Goal: Transaction & Acquisition: Purchase product/service

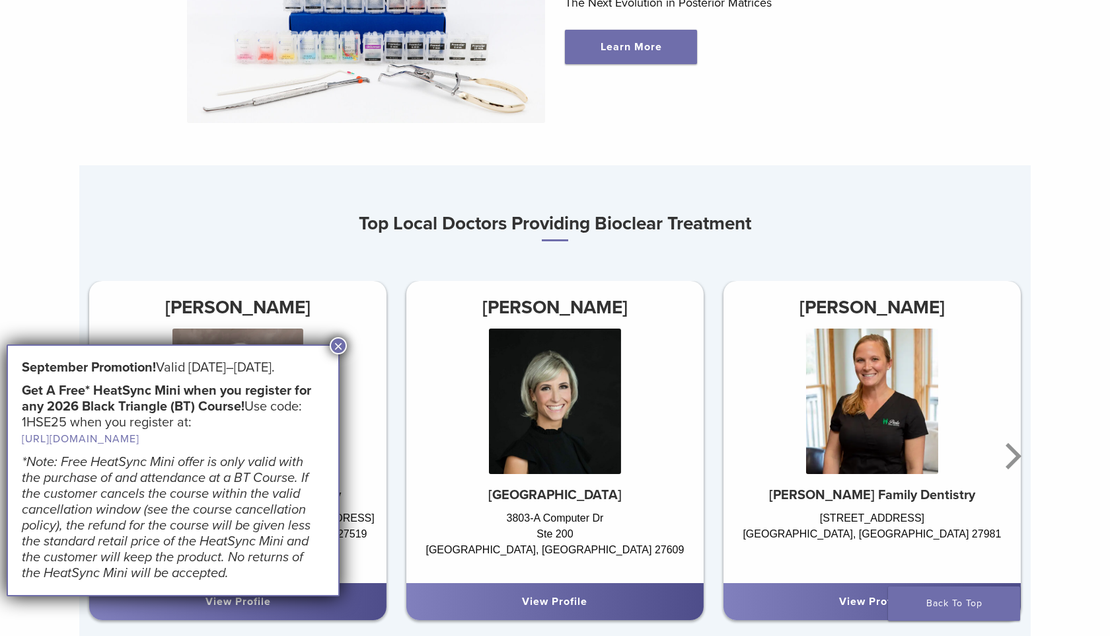
scroll to position [731, 0]
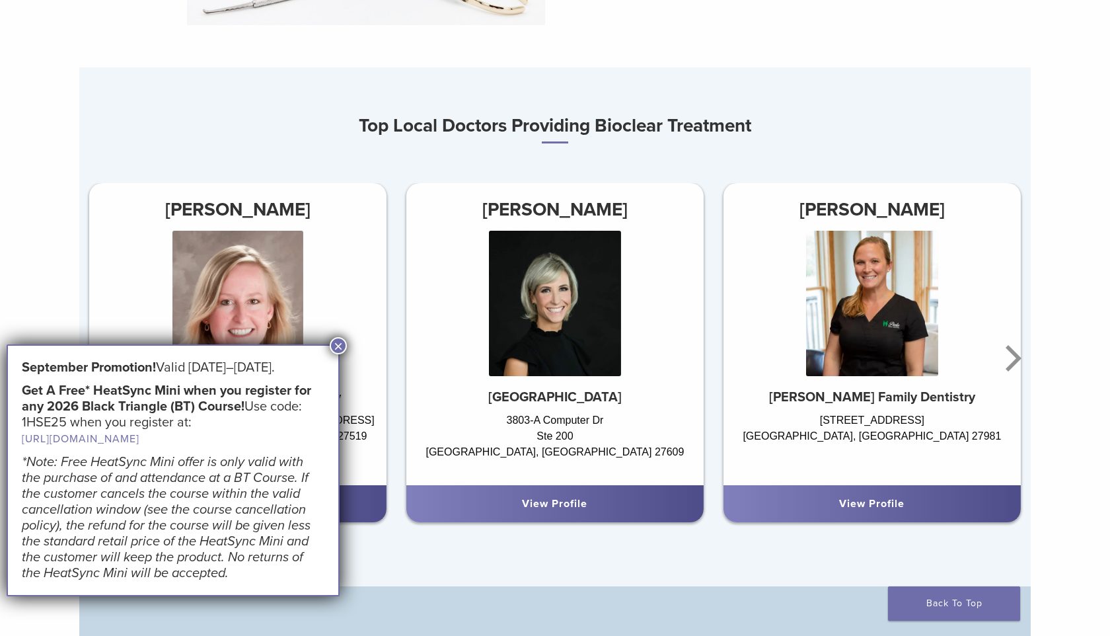
click at [338, 344] on button "×" at bounding box center [338, 345] width 17 height 17
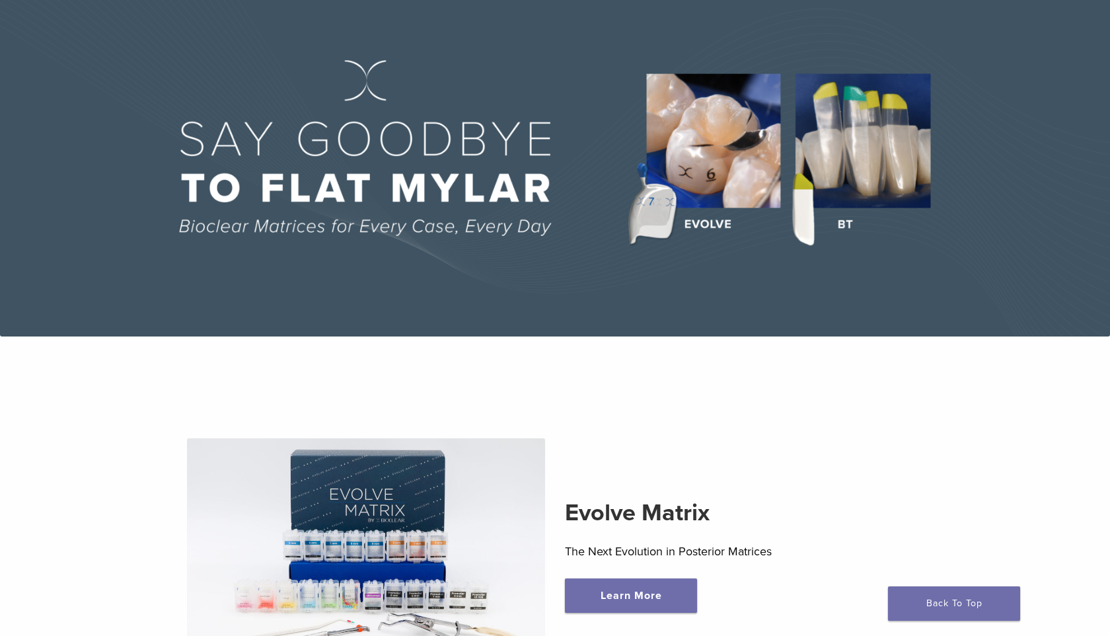
scroll to position [0, 0]
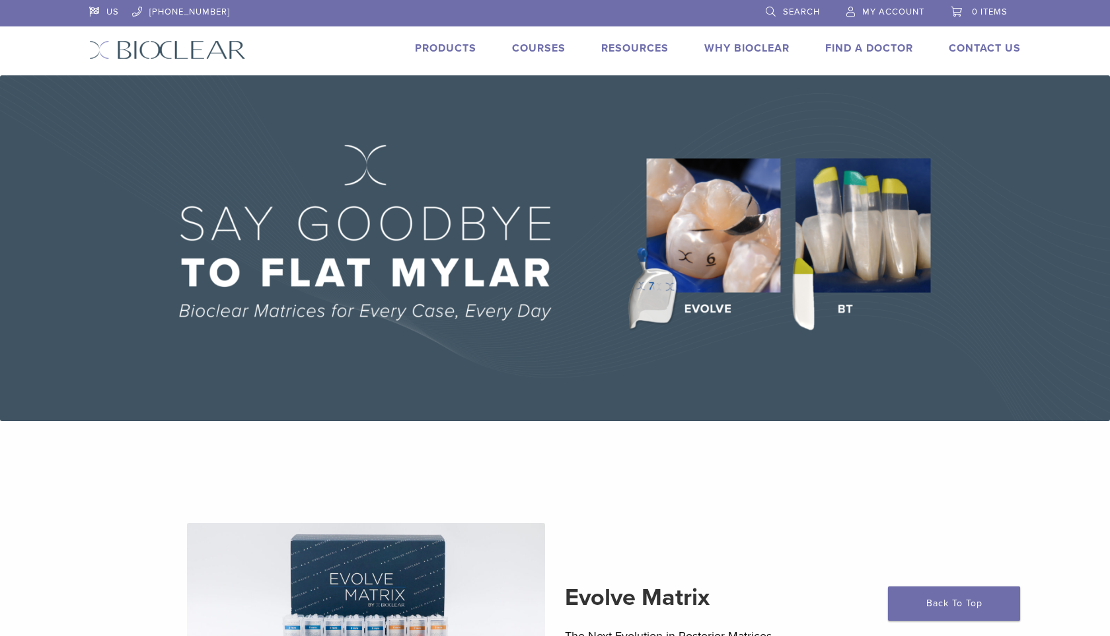
click at [419, 49] on link "Products" at bounding box center [445, 48] width 61 height 13
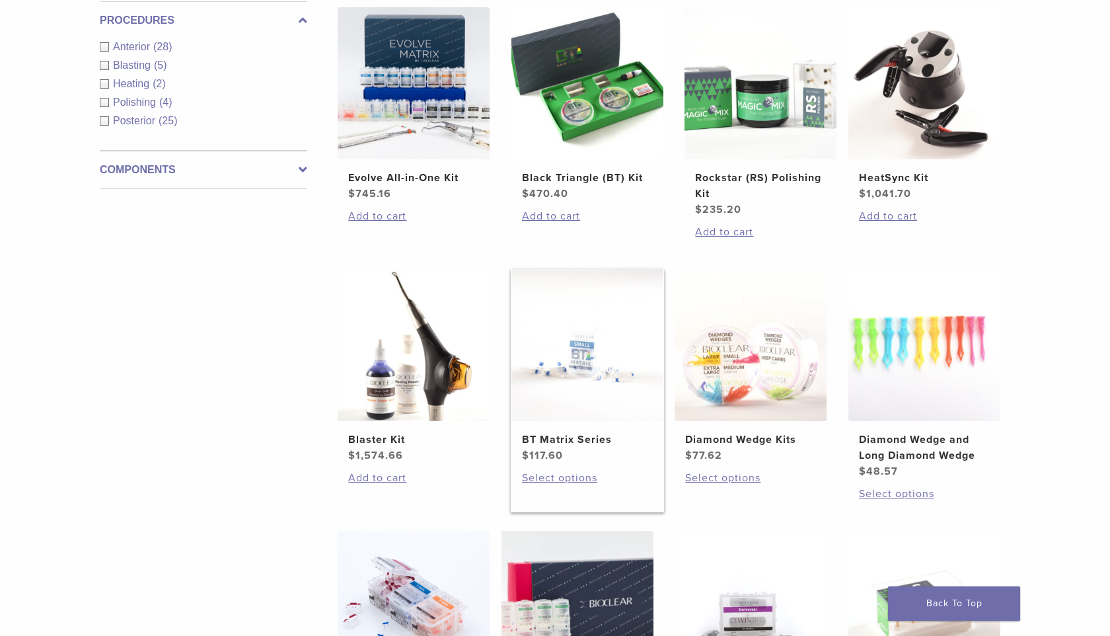
scroll to position [533, 0]
click at [407, 112] on img at bounding box center [414, 83] width 152 height 152
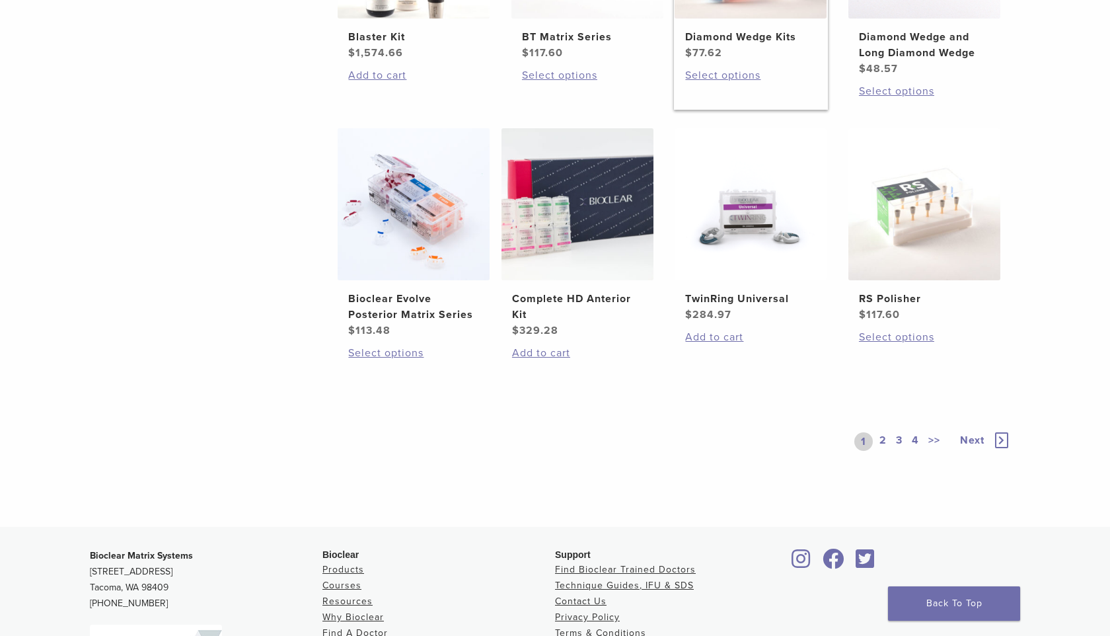
scroll to position [936, 0]
click at [882, 436] on link "2" at bounding box center [883, 440] width 13 height 19
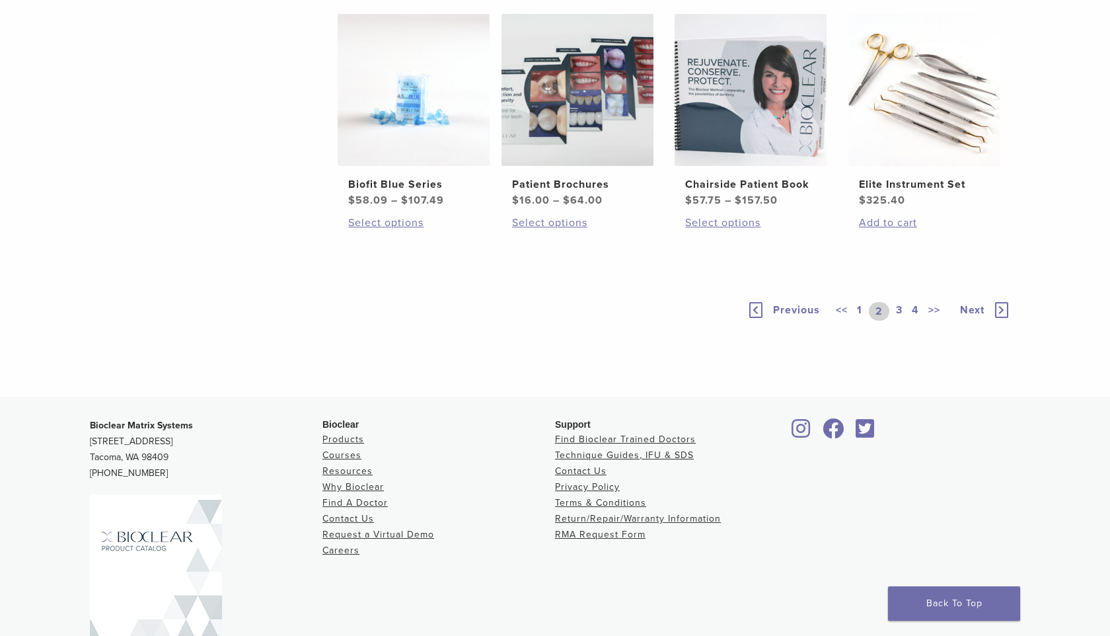
scroll to position [1125, 0]
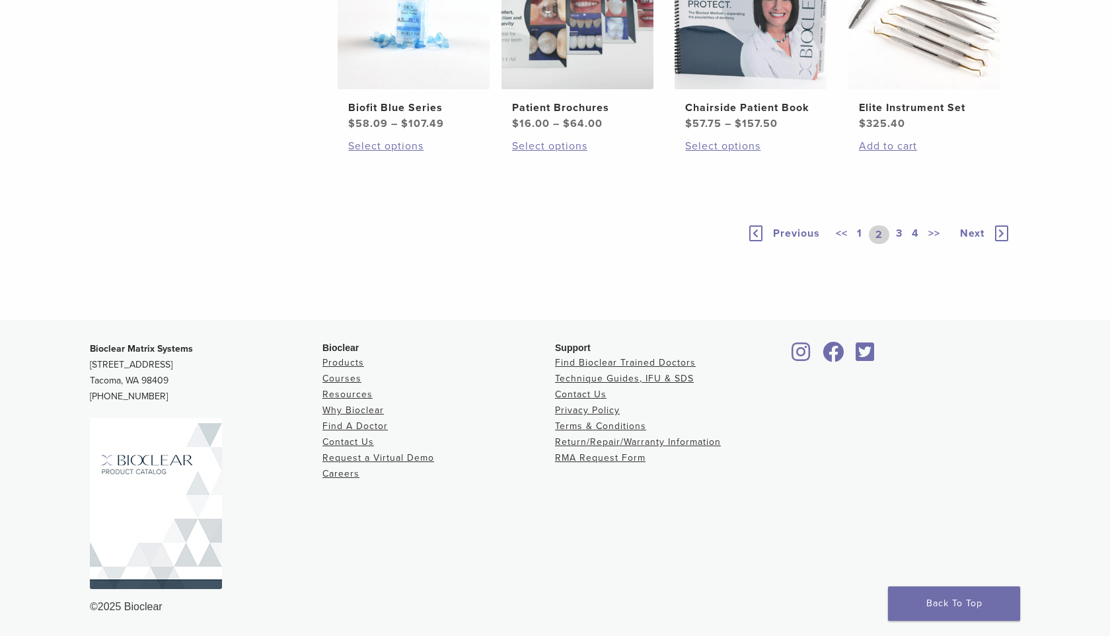
click at [899, 233] on link "3" at bounding box center [899, 234] width 12 height 19
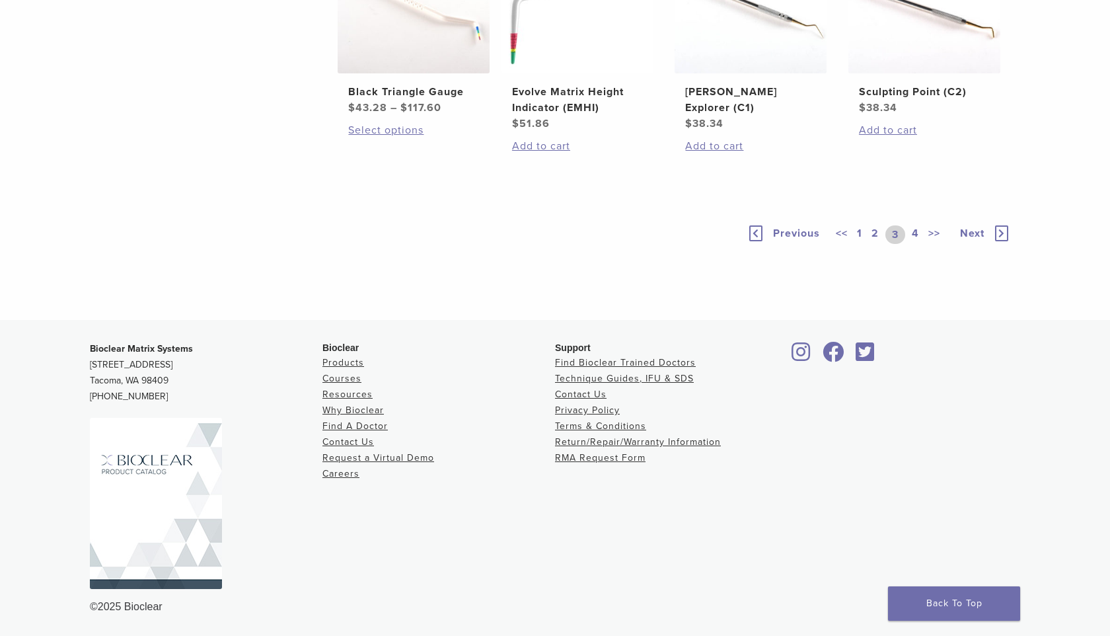
scroll to position [1141, 0]
click at [915, 231] on link "4" at bounding box center [915, 234] width 13 height 19
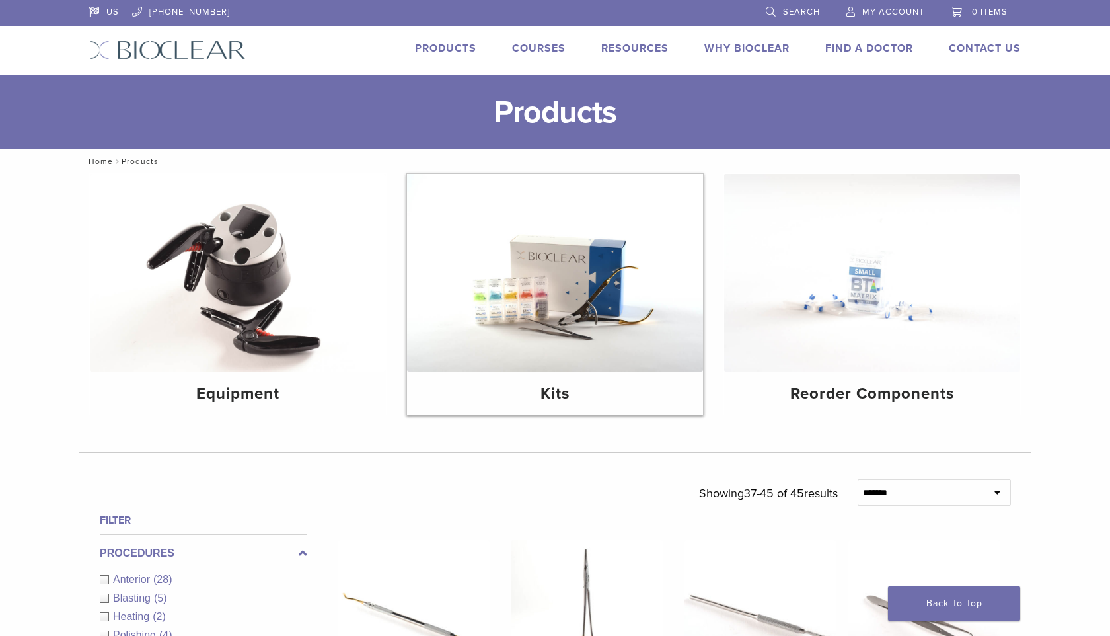
click at [543, 279] on img at bounding box center [555, 273] width 296 height 198
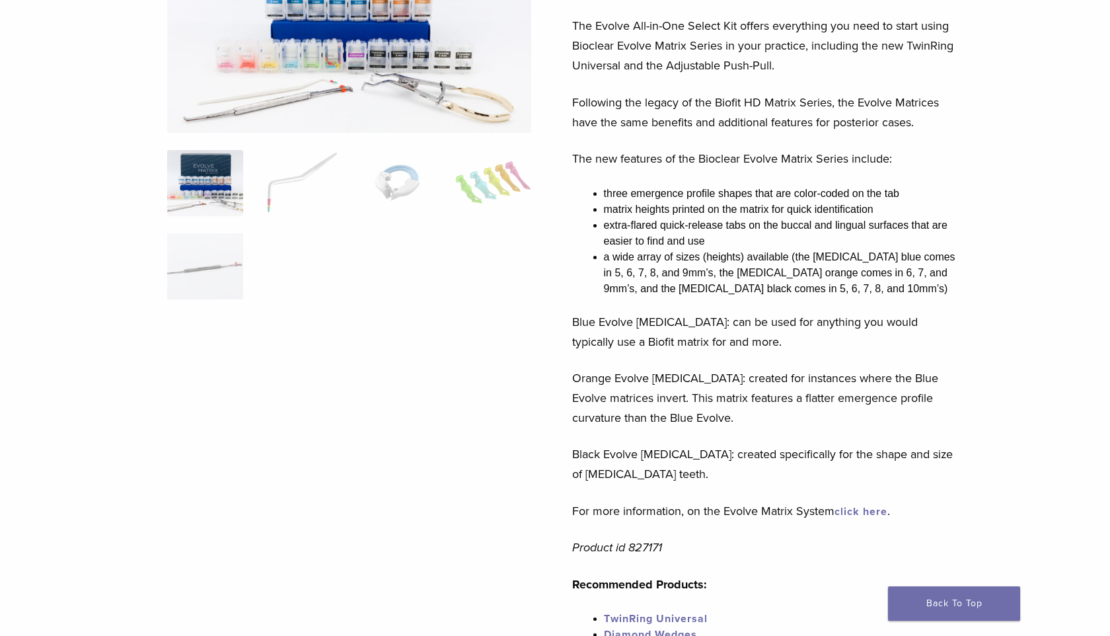
scroll to position [68, 0]
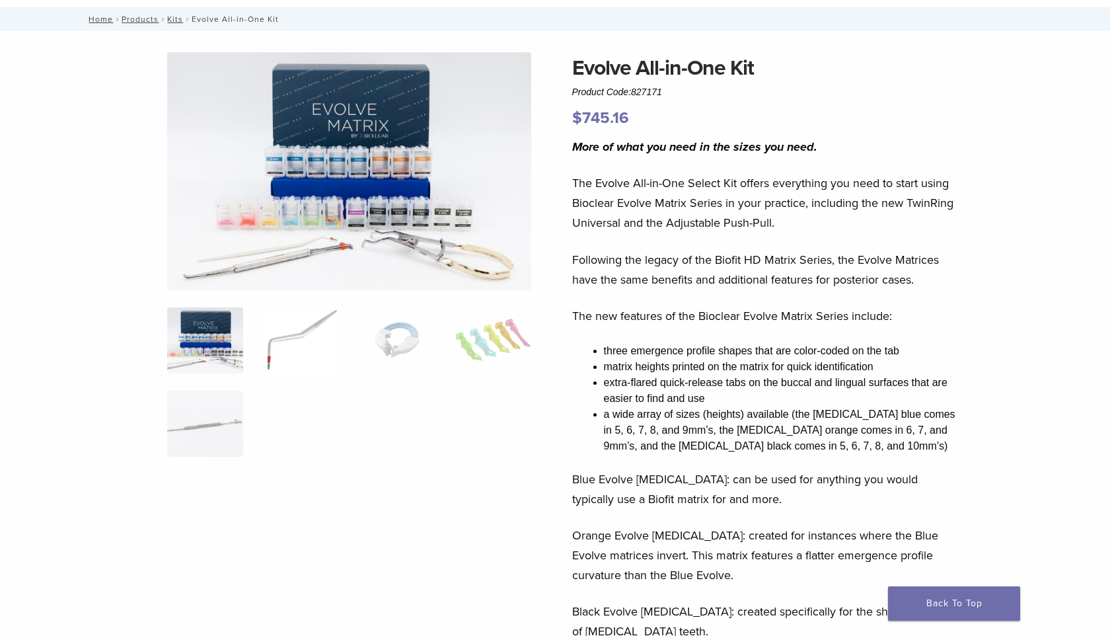
click at [321, 333] on img at bounding box center [301, 340] width 76 height 66
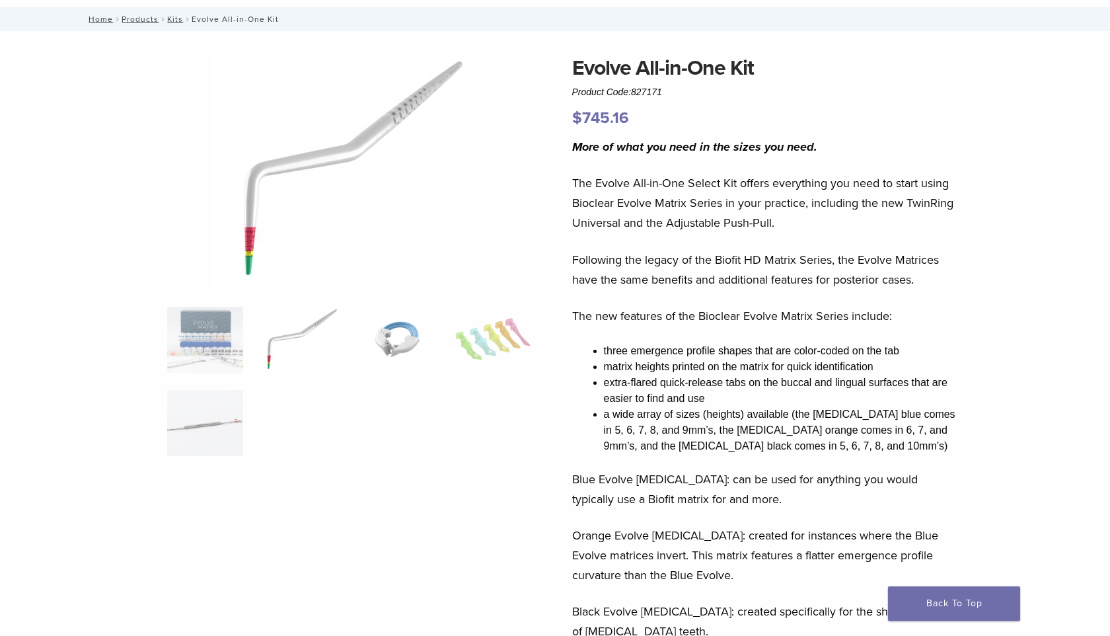
click at [382, 342] on img at bounding box center [397, 340] width 76 height 66
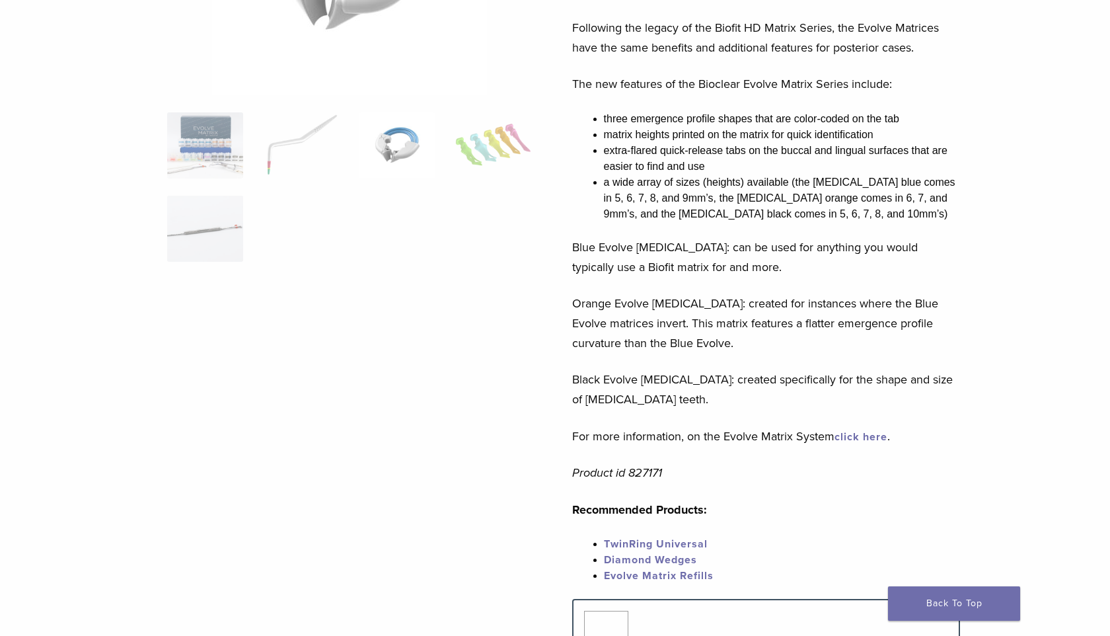
scroll to position [0, 0]
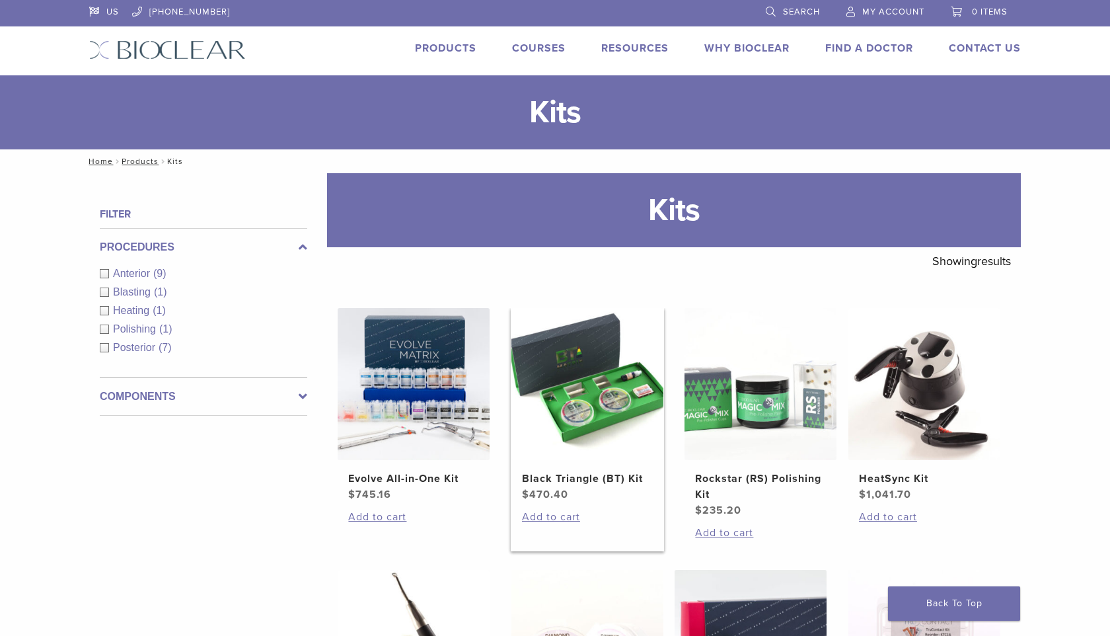
click at [568, 400] on img at bounding box center [587, 384] width 152 height 152
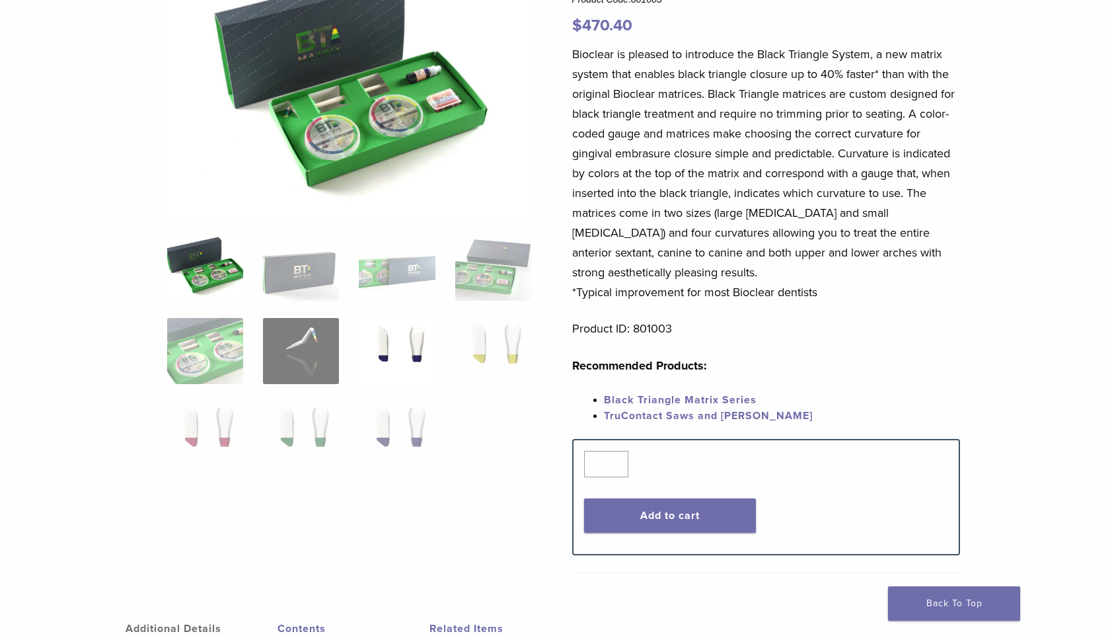
scroll to position [128, 0]
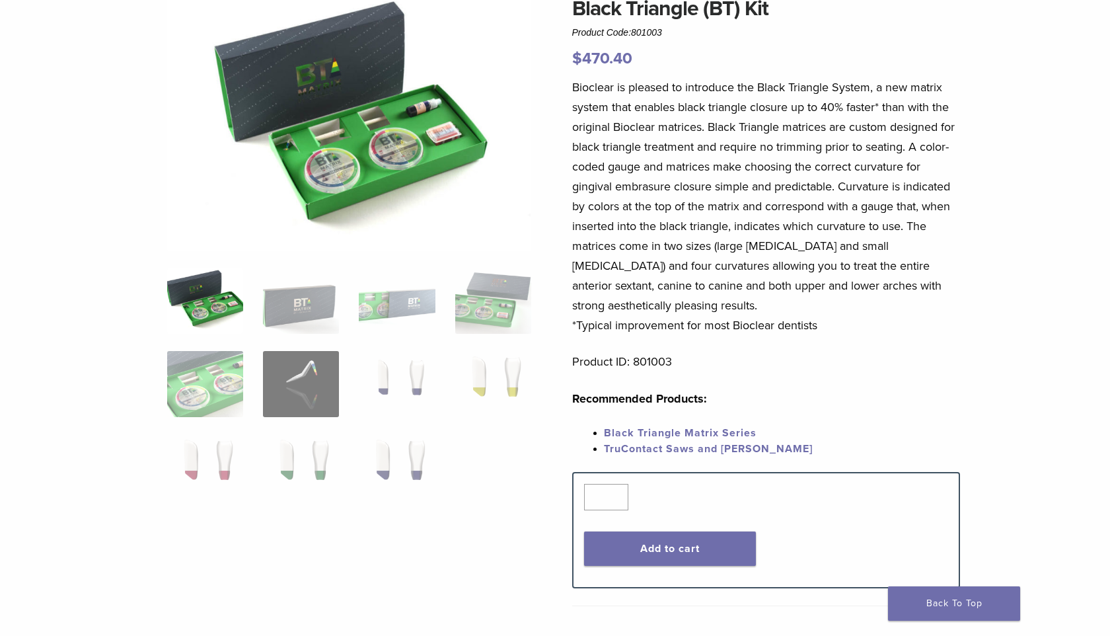
click at [211, 315] on img at bounding box center [205, 301] width 76 height 66
click at [321, 307] on img at bounding box center [301, 301] width 76 height 66
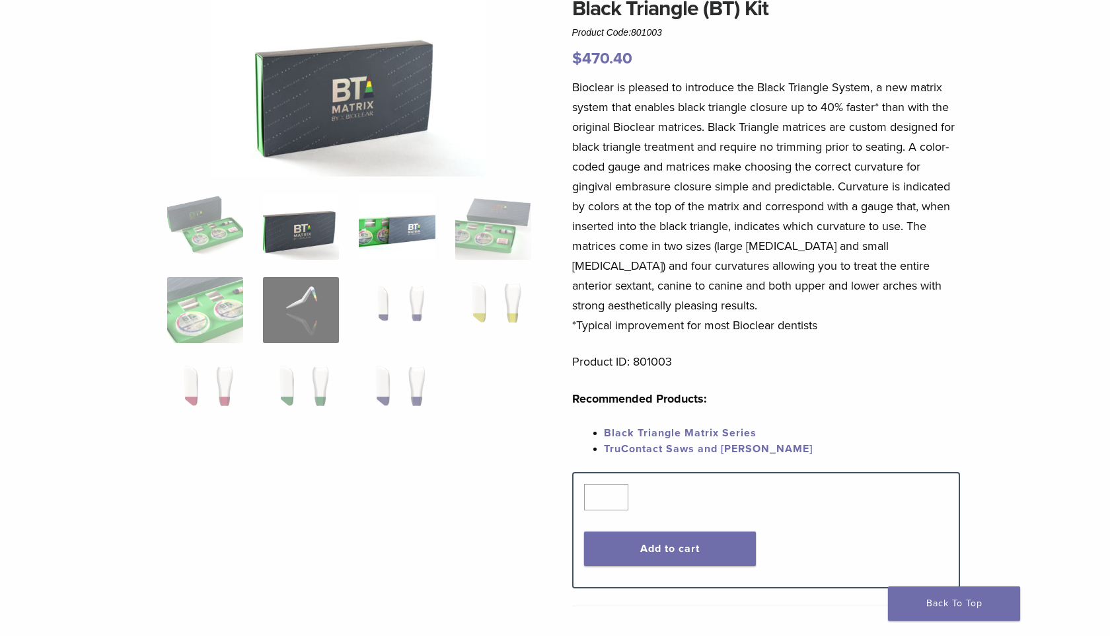
click at [396, 233] on img at bounding box center [397, 227] width 76 height 66
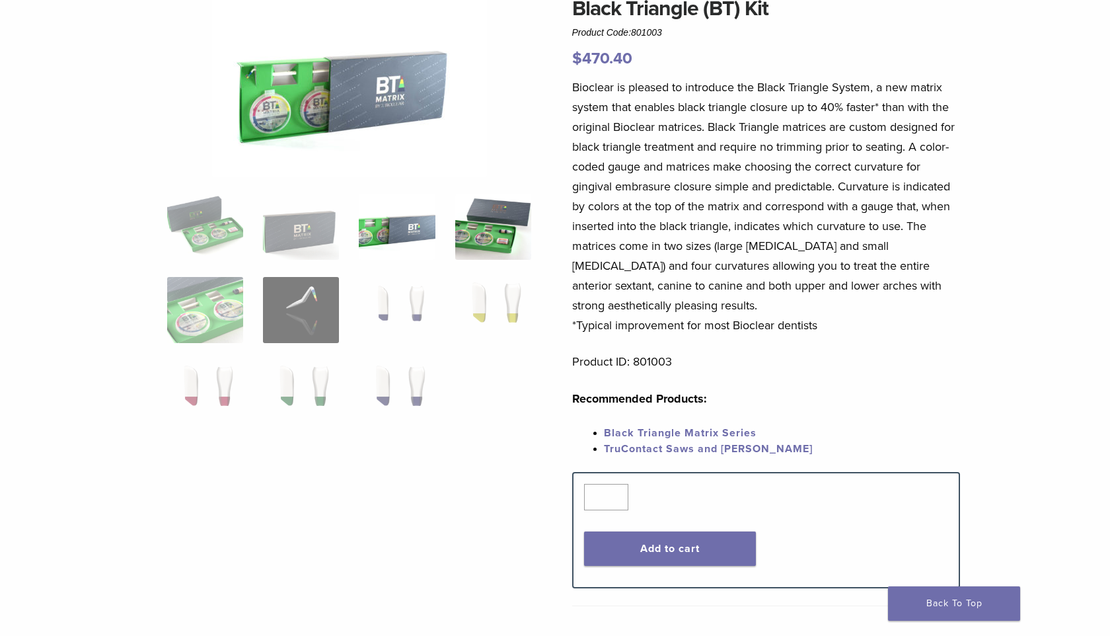
click at [498, 224] on img at bounding box center [493, 227] width 76 height 66
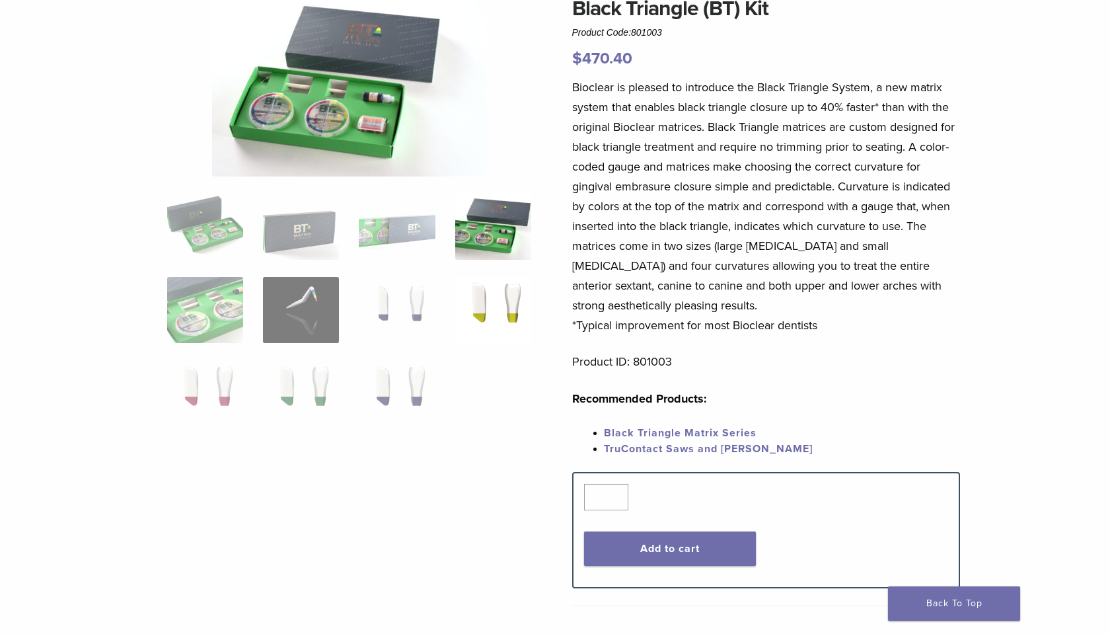
click at [488, 297] on img at bounding box center [493, 310] width 76 height 66
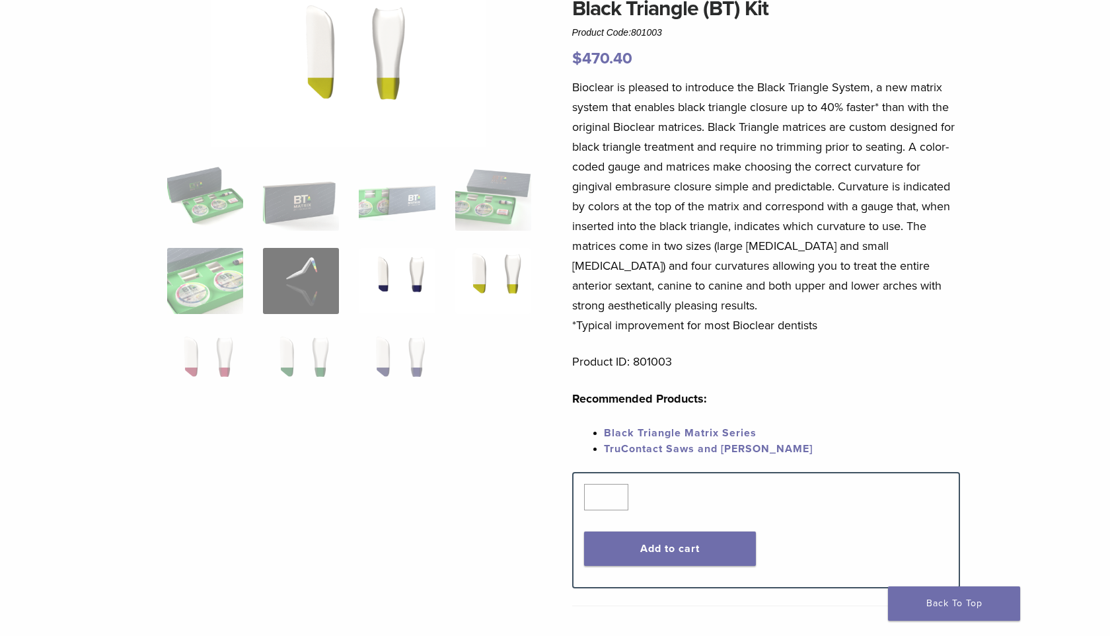
click at [404, 270] on img at bounding box center [397, 281] width 76 height 66
click at [416, 350] on img at bounding box center [397, 364] width 76 height 66
click at [315, 351] on img at bounding box center [301, 364] width 76 height 66
click at [208, 352] on img at bounding box center [205, 364] width 76 height 66
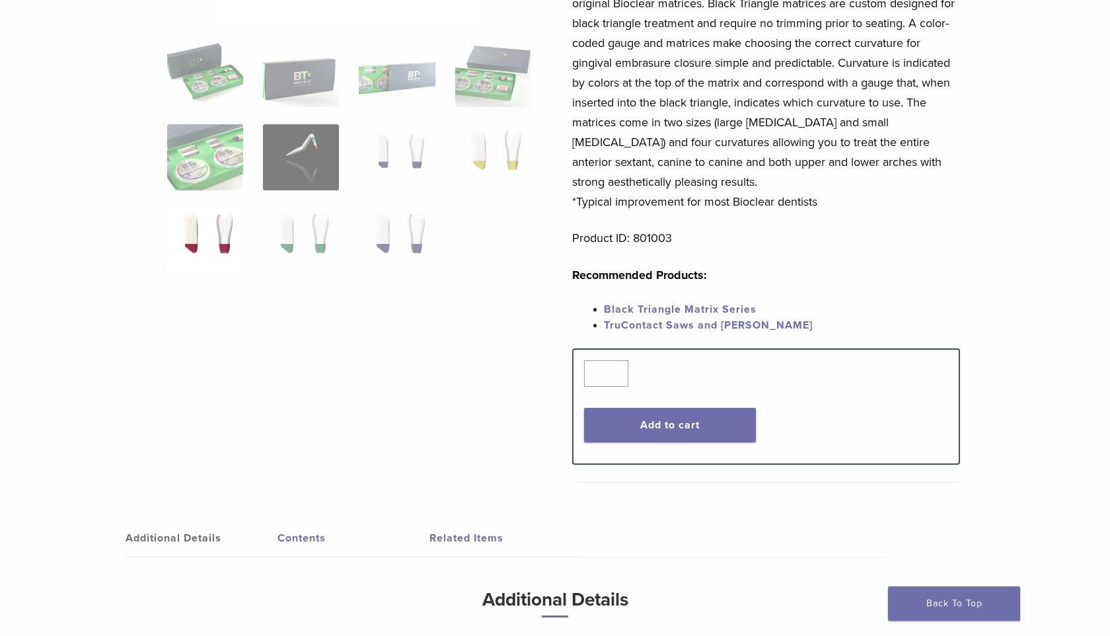
scroll to position [0, 0]
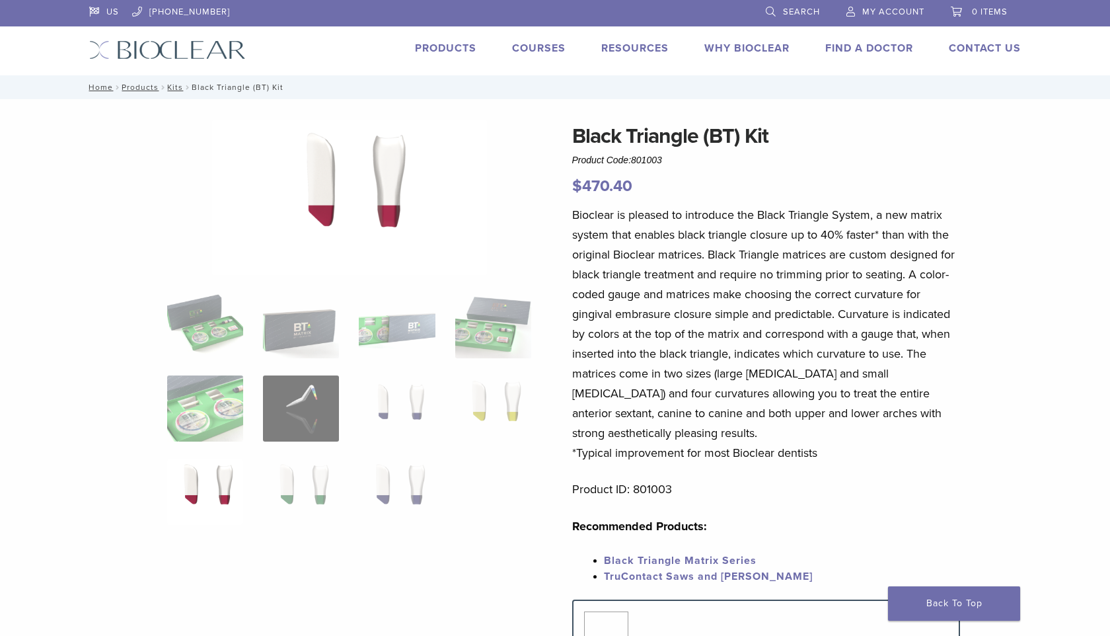
click at [770, 10] on link "Search" at bounding box center [793, 10] width 54 height 20
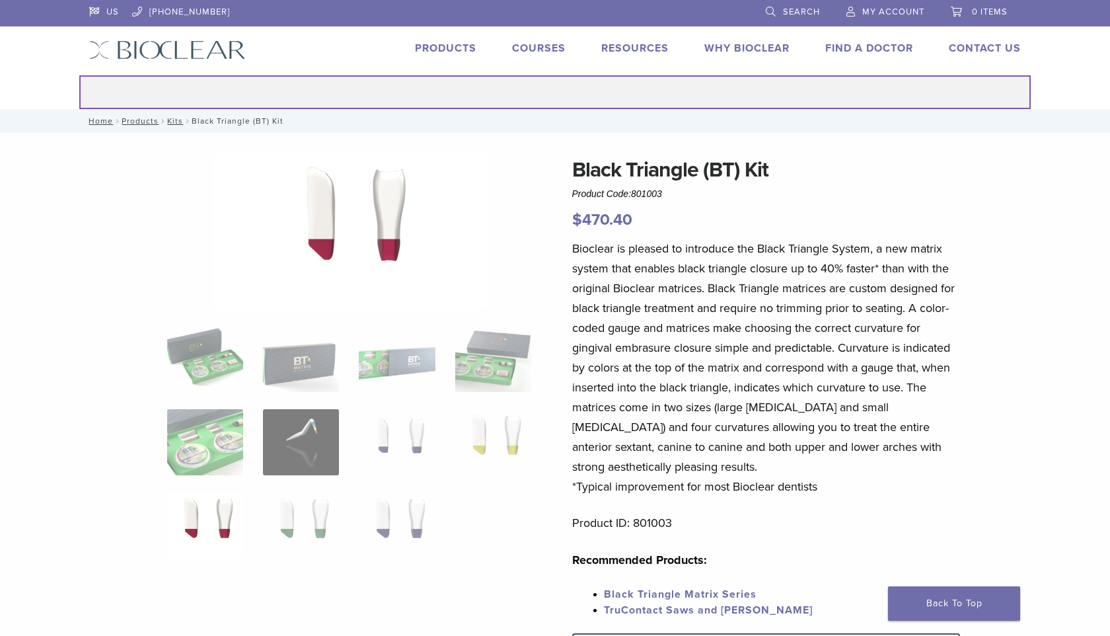
click at [495, 93] on input "Search for:" at bounding box center [555, 92] width 952 height 34
type input "**********"
click at [79, 75] on button "Search" at bounding box center [79, 75] width 1 height 1
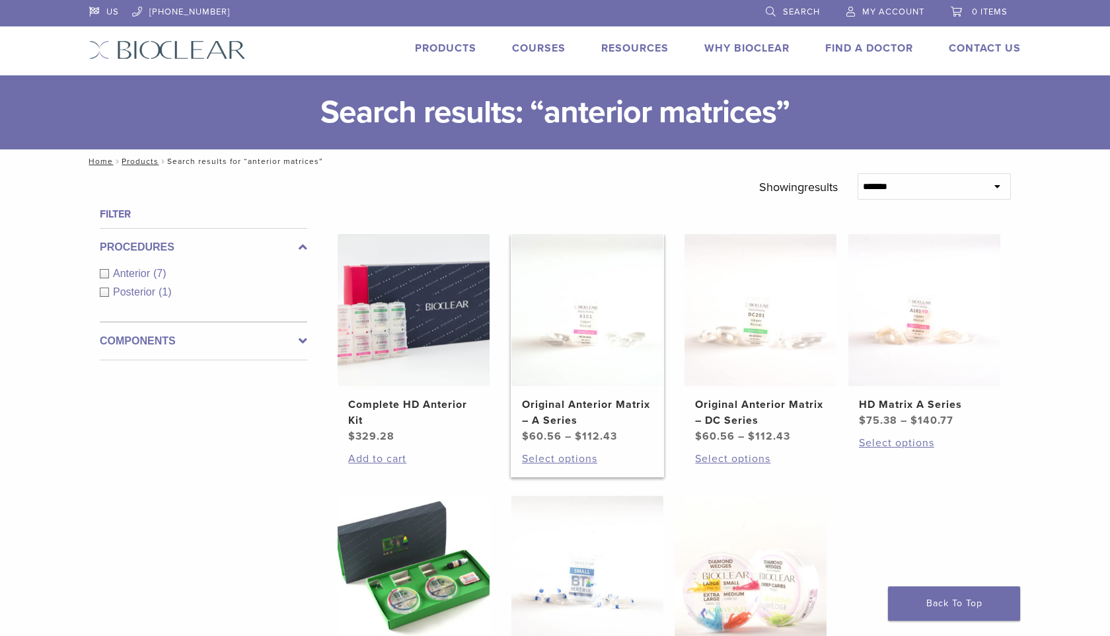
click at [572, 309] on img at bounding box center [587, 310] width 152 height 152
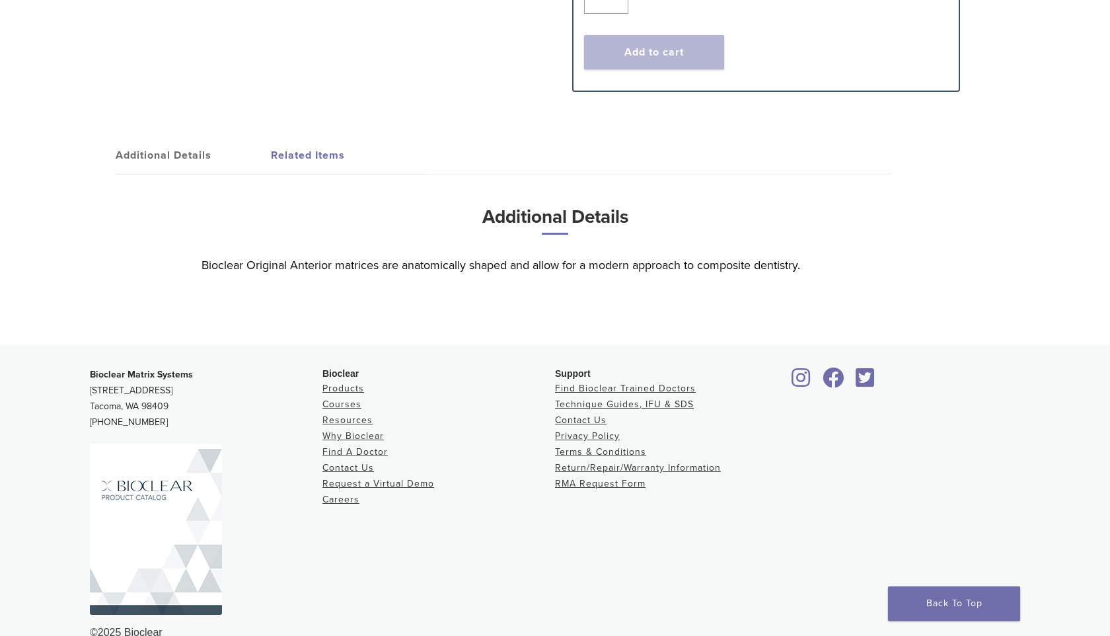
scroll to position [743, 0]
